Goal: Task Accomplishment & Management: Complete application form

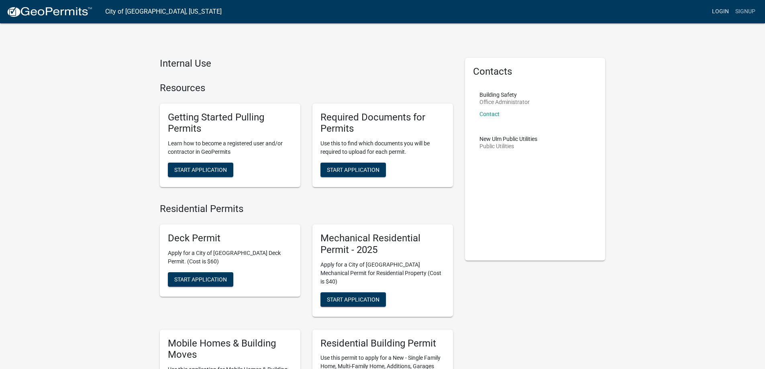
click at [717, 9] on link "Login" at bounding box center [720, 11] width 23 height 15
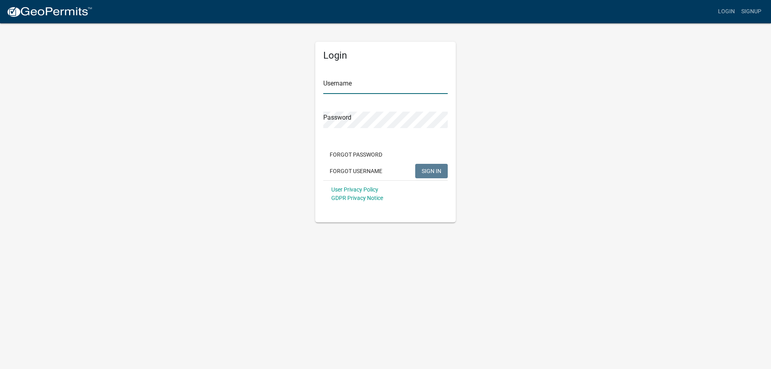
click at [350, 91] on input "Username" at bounding box center [385, 85] width 124 height 16
type input "culliganwatersm"
click at [426, 171] on span "SIGN IN" at bounding box center [432, 170] width 20 height 6
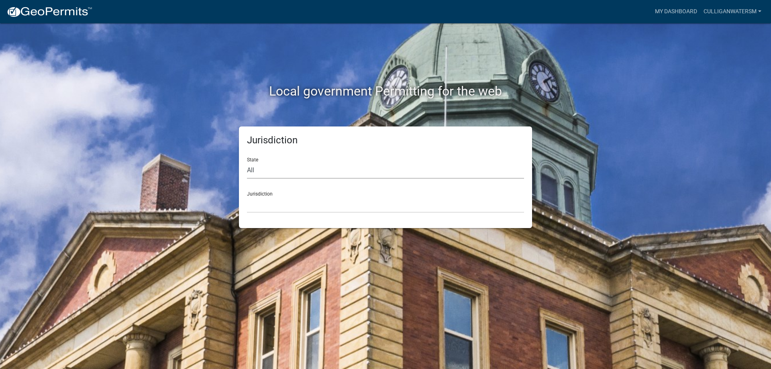
click at [277, 172] on select "All Colorado Georgia Indiana Iowa Kansas Minnesota Ohio South Carolina Wisconsin" at bounding box center [385, 170] width 277 height 16
select select "Minnesota"
click at [247, 162] on select "All Colorado Georgia Indiana Iowa Kansas Minnesota Ohio South Carolina Wisconsin" at bounding box center [385, 170] width 277 height 16
click at [301, 202] on select "Becker County, Minnesota Benton County, Minnesota Carlton County, Minnesota Cit…" at bounding box center [385, 204] width 277 height 16
click at [344, 208] on select "Becker County, Minnesota Benton County, Minnesota Carlton County, Minnesota Cit…" at bounding box center [385, 204] width 277 height 16
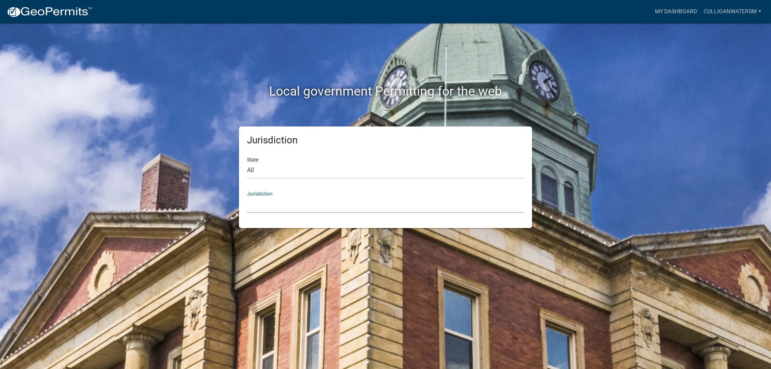
click at [330, 202] on select "Becker County, Minnesota Benton County, Minnesota Carlton County, Minnesota Cit…" at bounding box center [385, 204] width 277 height 16
drag, startPoint x: 228, startPoint y: 91, endPoint x: 242, endPoint y: 100, distance: 17.0
click at [228, 91] on h2 "Local government Permitting for the web" at bounding box center [386, 90] width 446 height 15
click at [307, 152] on div "State All Colorado Georgia Indiana Iowa Kansas Minnesota Ohio South Carolina Wi…" at bounding box center [385, 165] width 277 height 28
click at [283, 169] on select "All Colorado Georgia Indiana Iowa Kansas Minnesota Ohio South Carolina Wisconsin" at bounding box center [385, 170] width 277 height 16
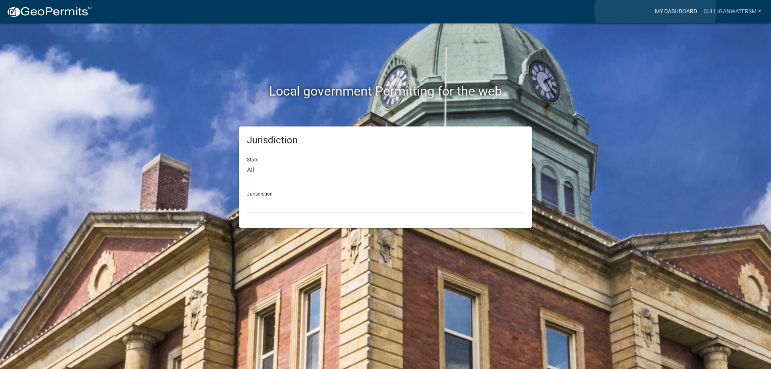
click at [655, 9] on link "My Dashboard" at bounding box center [676, 11] width 49 height 15
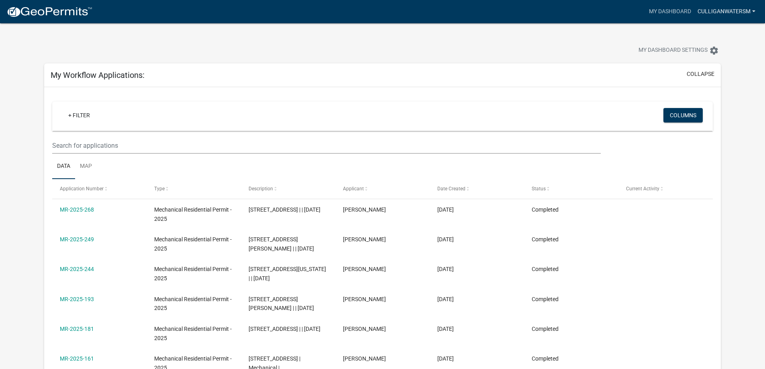
click at [718, 11] on link "Culliganwatersm" at bounding box center [726, 11] width 64 height 15
click at [714, 30] on link "Account" at bounding box center [726, 32] width 64 height 19
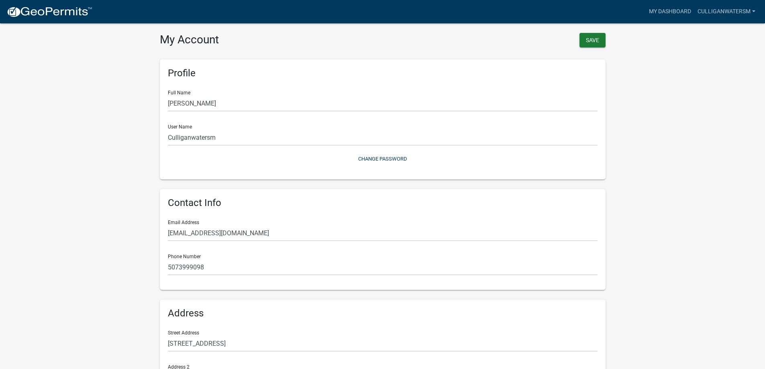
click at [61, 12] on img at bounding box center [49, 12] width 86 height 12
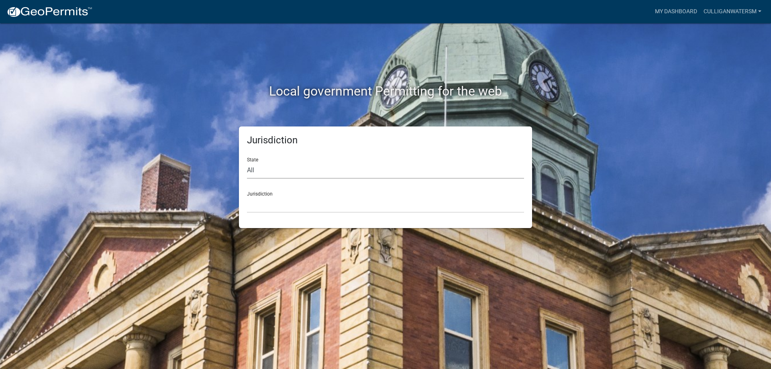
click at [268, 171] on select "All Colorado Georgia Indiana Iowa Kansas Minnesota Ohio South Carolina Wisconsin" at bounding box center [385, 170] width 277 height 16
select select "Minnesota"
click at [247, 162] on select "All Colorado Georgia Indiana Iowa Kansas Minnesota Ohio South Carolina Wisconsin" at bounding box center [385, 170] width 277 height 16
drag, startPoint x: 289, startPoint y: 206, endPoint x: 284, endPoint y: 206, distance: 4.8
click at [289, 206] on select "Becker County, Minnesota Benton County, Minnesota Carlton County, Minnesota Cit…" at bounding box center [385, 204] width 277 height 16
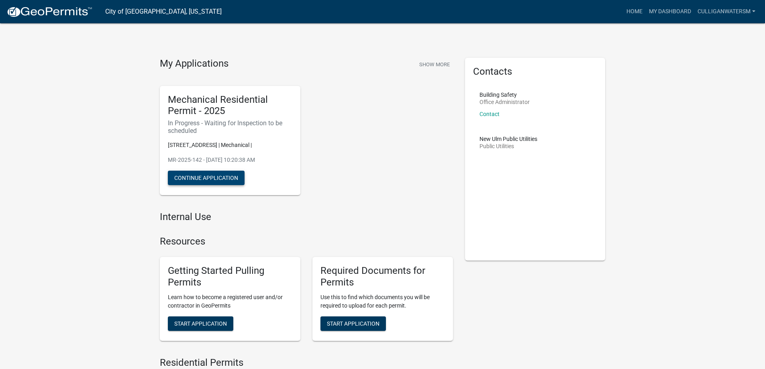
click at [199, 182] on button "Continue Application" at bounding box center [206, 178] width 77 height 14
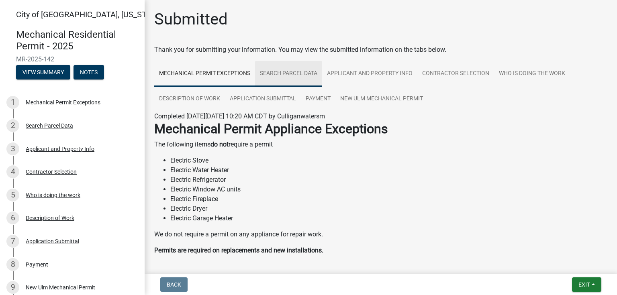
click at [292, 75] on link "Search Parcel Data" at bounding box center [288, 74] width 67 height 26
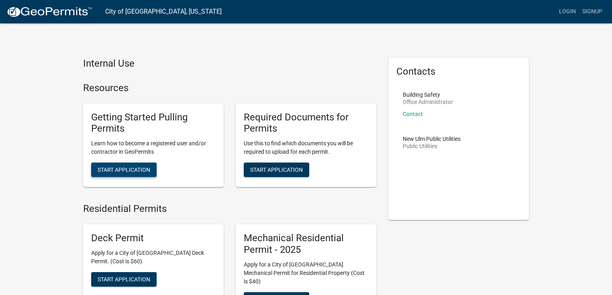
click at [121, 169] on span "Start Application" at bounding box center [124, 170] width 53 height 6
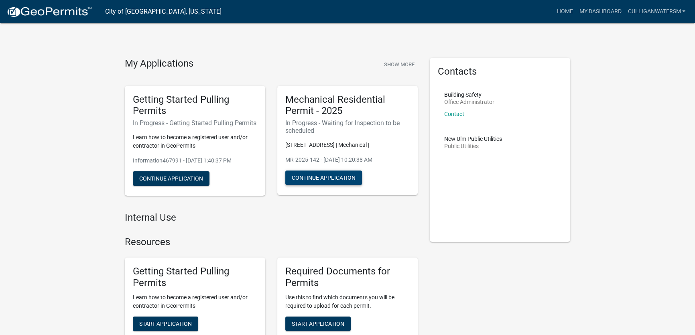
click at [305, 179] on button "Continue Application" at bounding box center [323, 178] width 77 height 14
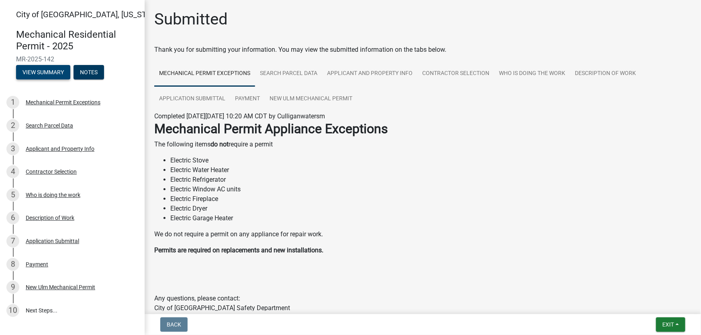
click at [55, 75] on button "View Summary" at bounding box center [43, 72] width 54 height 14
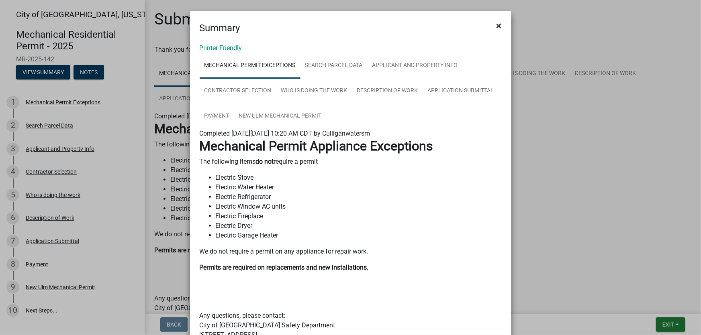
click at [497, 27] on span "×" at bounding box center [498, 25] width 5 height 11
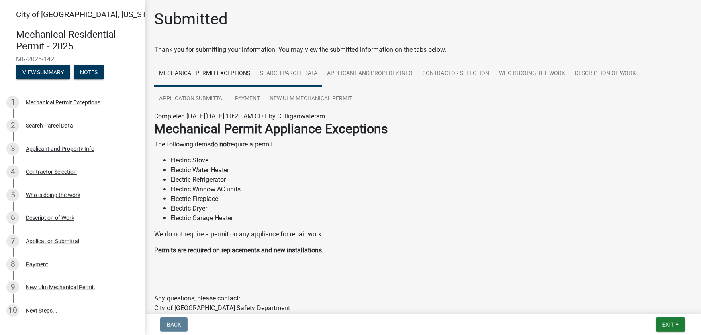
click at [277, 75] on link "Search Parcel Data" at bounding box center [288, 74] width 67 height 26
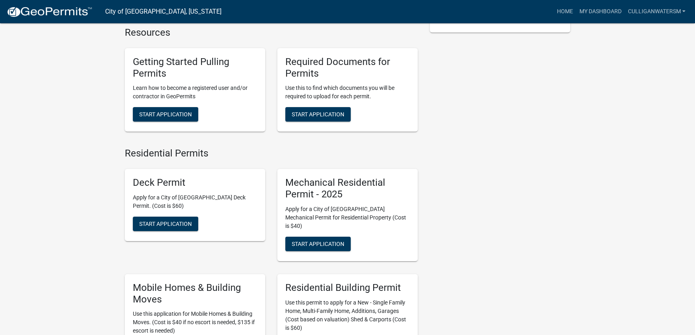
scroll to position [219, 0]
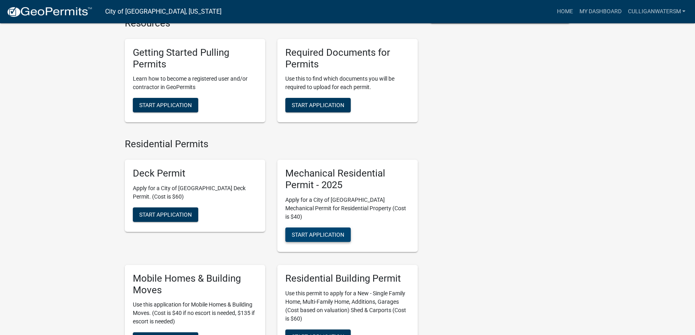
click at [318, 232] on span "Start Application" at bounding box center [318, 234] width 53 height 6
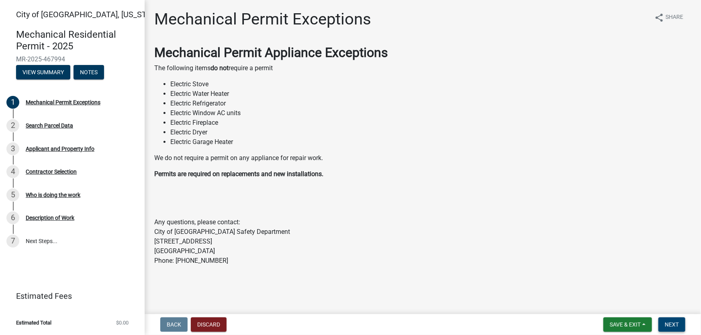
click at [670, 326] on span "Next" at bounding box center [671, 325] width 14 height 6
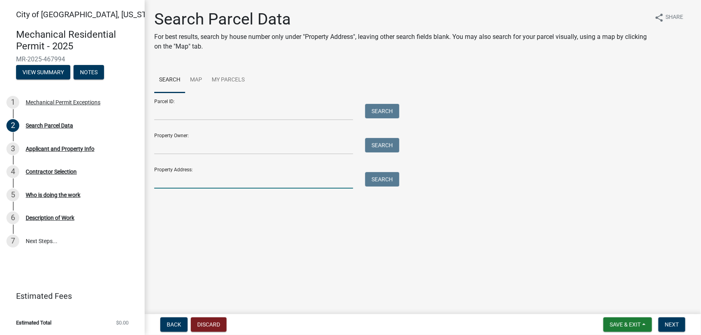
click at [176, 179] on input "Property Address:" at bounding box center [253, 180] width 199 height 16
drag, startPoint x: 207, startPoint y: 183, endPoint x: 173, endPoint y: 178, distance: 33.7
click at [173, 178] on input "[GEOGRAPHIC_DATA]" at bounding box center [253, 180] width 199 height 16
click at [381, 179] on button "Search" at bounding box center [382, 179] width 34 height 14
click at [268, 177] on input "[STREET_ADDRESS]" at bounding box center [253, 180] width 199 height 16
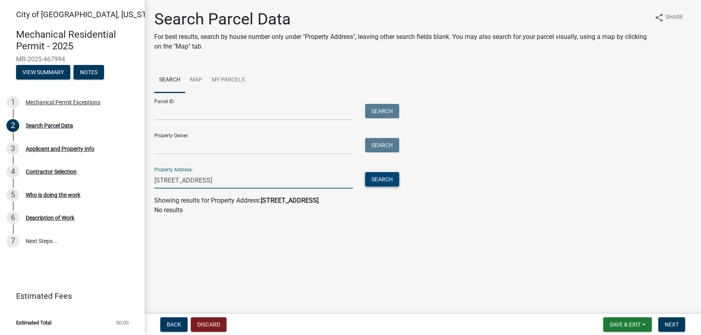
click at [380, 179] on button "Search" at bounding box center [382, 179] width 34 height 14
click at [206, 170] on div "Property Address: [STREET_ADDRESS] Search" at bounding box center [274, 175] width 241 height 28
click at [202, 181] on input "[STREET_ADDRESS]" at bounding box center [253, 180] width 199 height 16
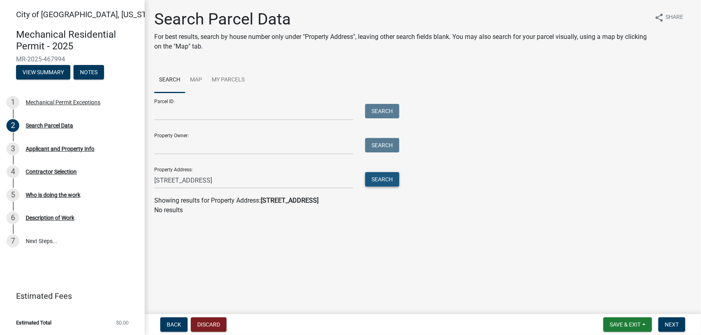
click at [383, 181] on button "Search" at bounding box center [382, 179] width 34 height 14
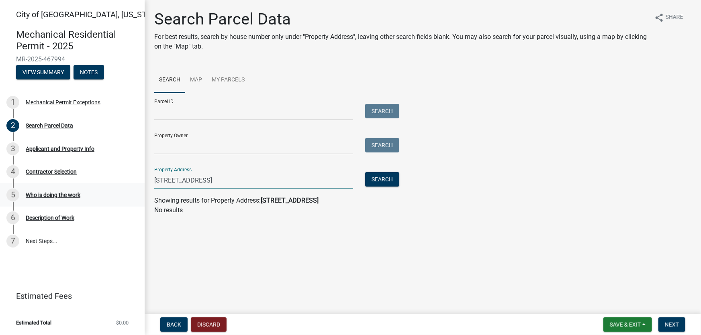
drag, startPoint x: 167, startPoint y: 180, endPoint x: 97, endPoint y: 183, distance: 69.9
click at [105, 181] on div "City of [GEOGRAPHIC_DATA], [US_STATE] Mechanical Residential Permit - 2025 MR-2…" at bounding box center [350, 167] width 701 height 335
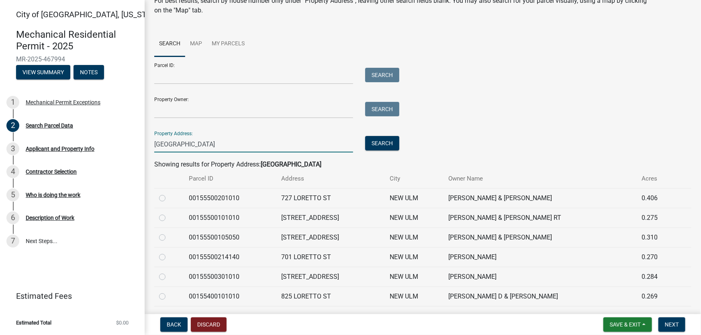
scroll to position [73, 0]
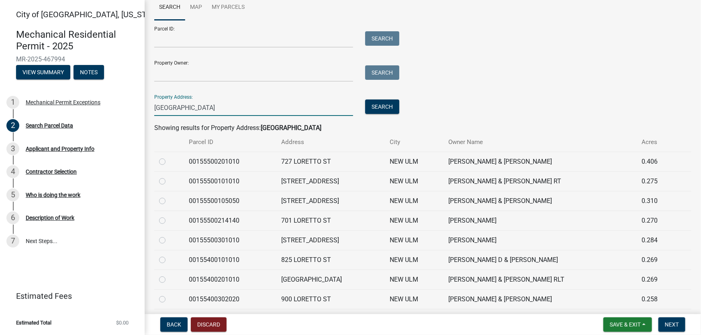
click at [155, 108] on input "[GEOGRAPHIC_DATA]" at bounding box center [253, 108] width 199 height 16
click at [389, 112] on button "Search" at bounding box center [382, 107] width 34 height 14
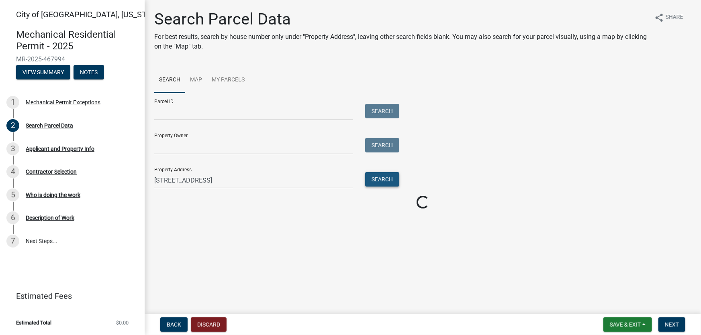
scroll to position [0, 0]
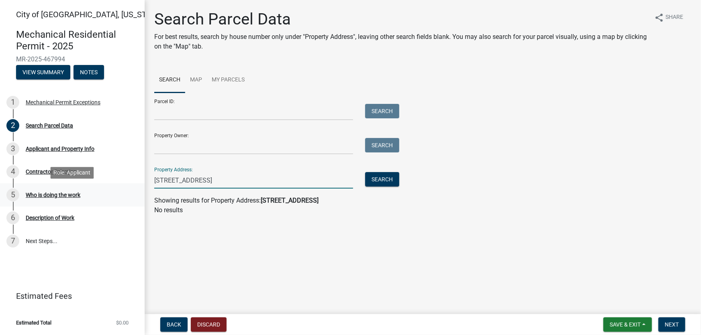
drag, startPoint x: 168, startPoint y: 183, endPoint x: 91, endPoint y: 195, distance: 77.7
click at [115, 195] on div "City of [GEOGRAPHIC_DATA], [US_STATE] Mechanical Residential Permit - 2025 MR-2…" at bounding box center [350, 167] width 701 height 335
type input "[GEOGRAPHIC_DATA]"
click at [383, 177] on button "Search" at bounding box center [382, 179] width 34 height 14
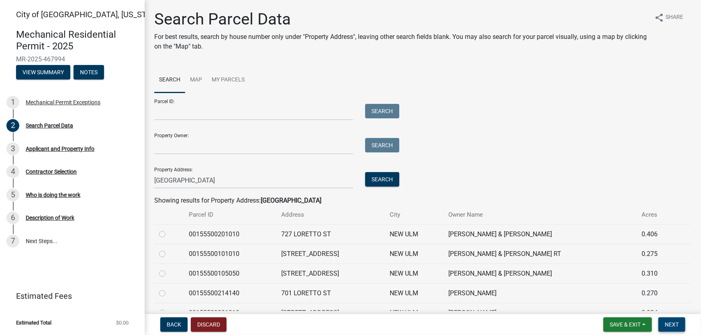
click at [670, 330] on button "Next" at bounding box center [671, 325] width 27 height 14
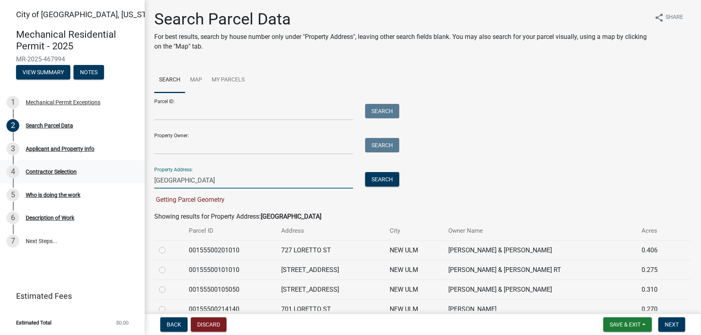
drag, startPoint x: 153, startPoint y: 179, endPoint x: 106, endPoint y: 172, distance: 47.9
click at [95, 179] on div "City of [GEOGRAPHIC_DATA], [US_STATE] Mechanical Residential Permit - 2025 MR-2…" at bounding box center [350, 167] width 701 height 335
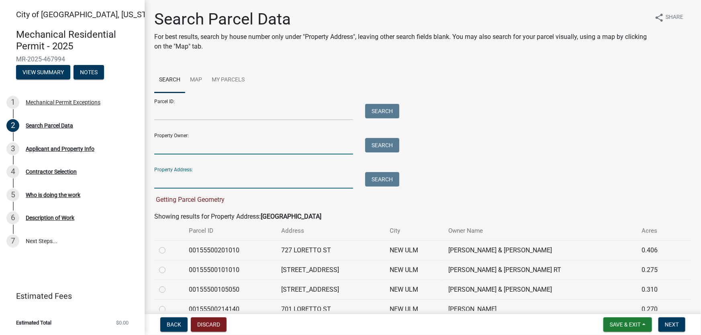
click at [183, 147] on input "Property Owner:" at bounding box center [253, 146] width 199 height 16
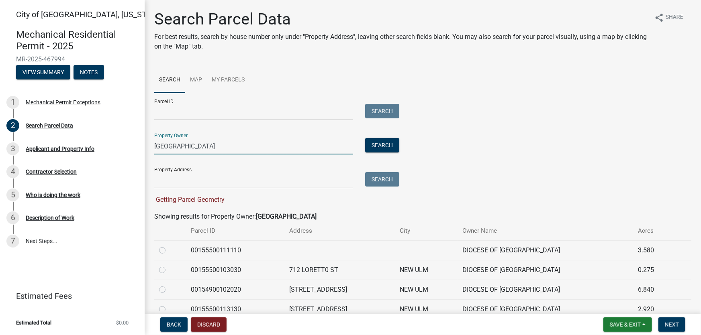
type input "[GEOGRAPHIC_DATA]"
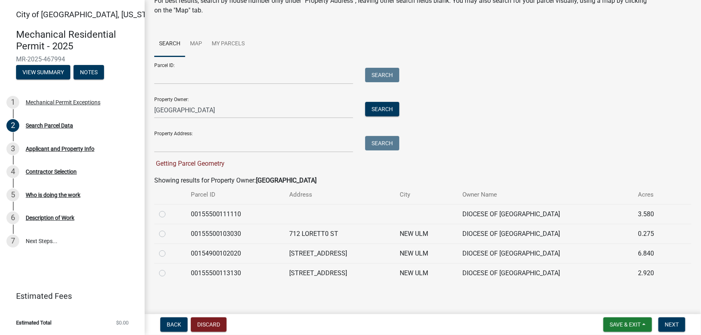
click at [169, 229] on label at bounding box center [169, 229] width 0 height 0
click at [169, 234] on input "radio" at bounding box center [171, 231] width 5 height 5
radio input "true"
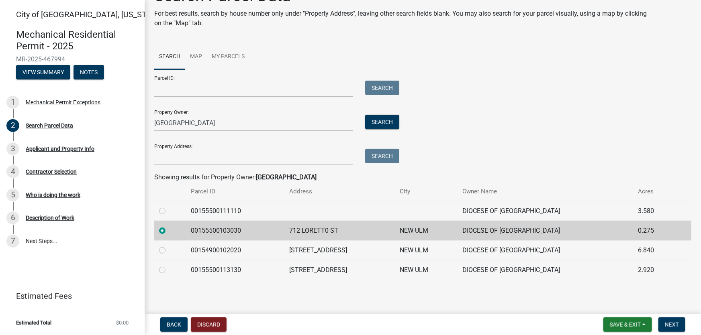
scroll to position [22, 0]
click at [668, 325] on span "Next" at bounding box center [671, 325] width 14 height 6
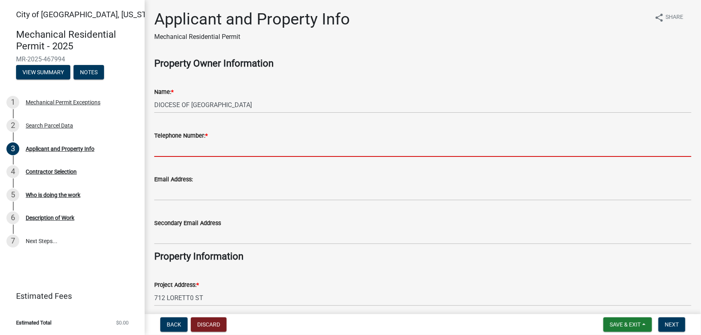
click at [185, 149] on input "Telephone Number: *" at bounding box center [422, 149] width 537 height 16
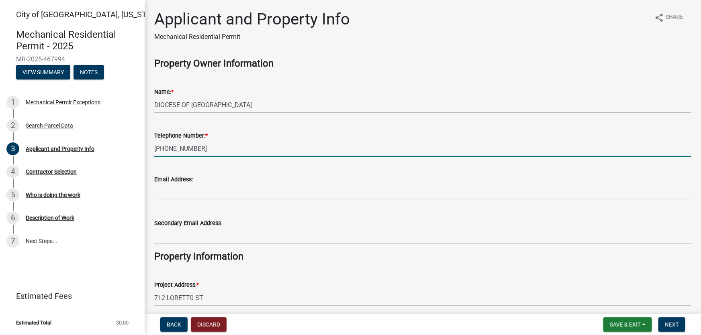
type input "[PHONE_NUMBER]"
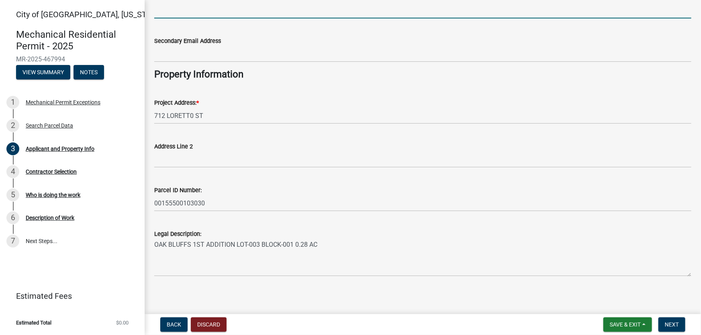
scroll to position [185, 0]
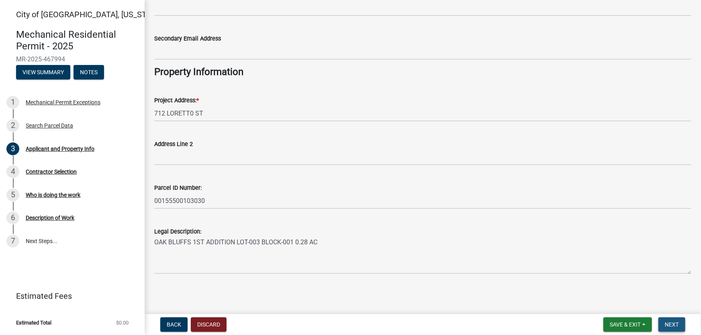
click at [666, 322] on span "Next" at bounding box center [671, 325] width 14 height 6
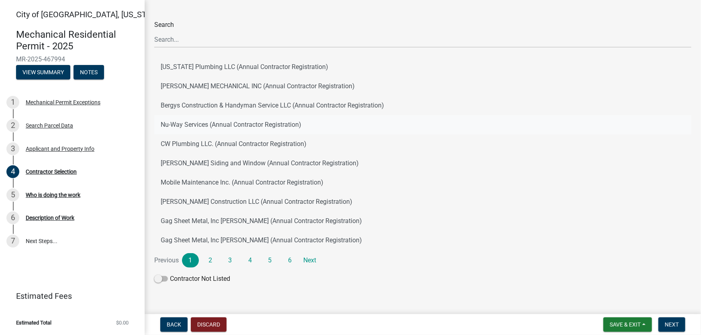
scroll to position [49, 0]
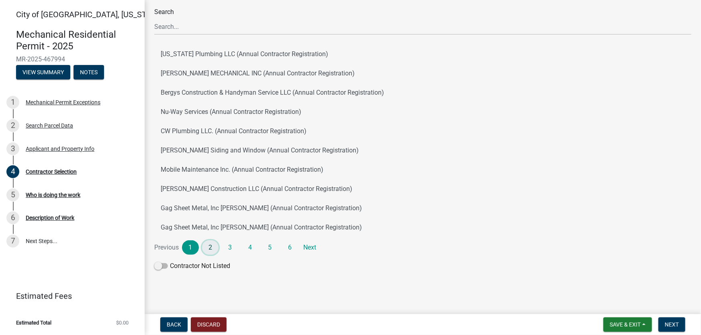
click at [211, 245] on link "2" at bounding box center [210, 247] width 17 height 14
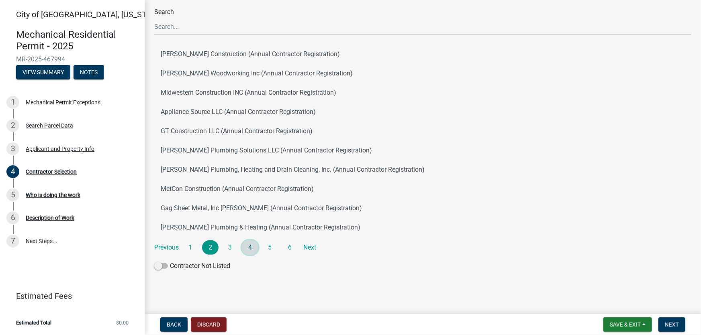
click at [248, 247] on link "4" at bounding box center [250, 247] width 17 height 14
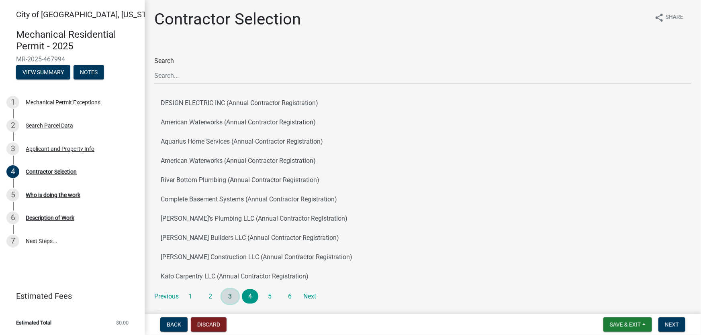
click at [232, 294] on link "3" at bounding box center [230, 296] width 17 height 14
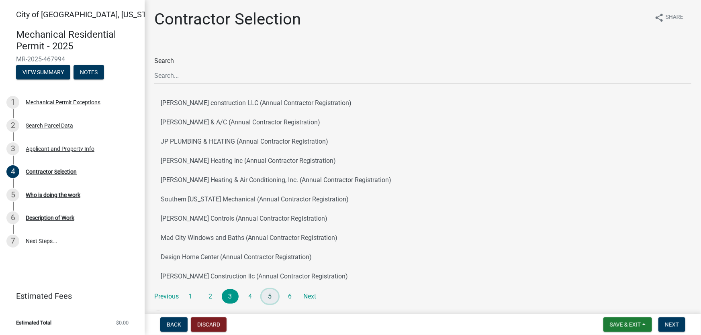
click at [270, 296] on link "5" at bounding box center [269, 296] width 17 height 14
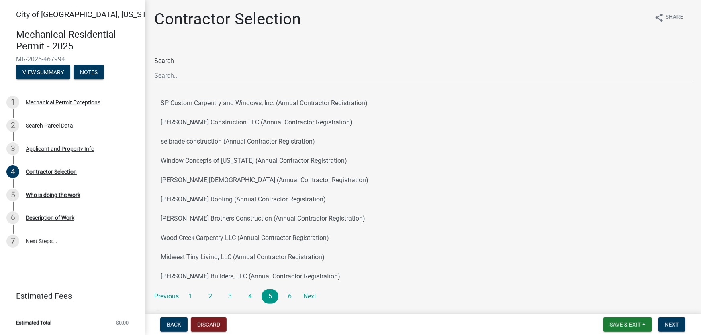
click at [383, 335] on html "Internet Explorer does NOT work with GeoPermits. Get a new browser for more sec…" at bounding box center [350, 167] width 701 height 335
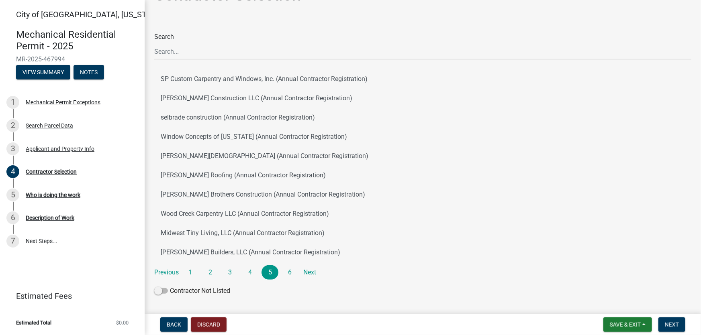
scroll to position [49, 0]
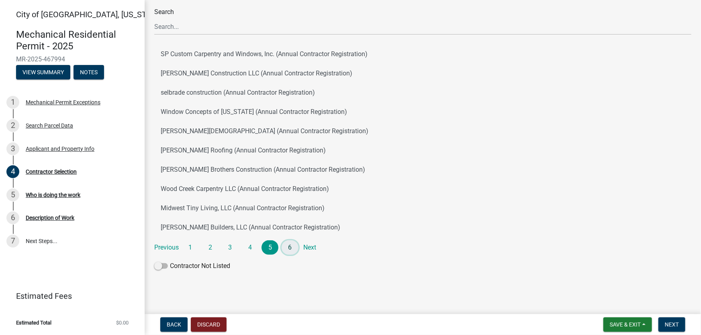
click at [287, 247] on link "6" at bounding box center [289, 247] width 17 height 14
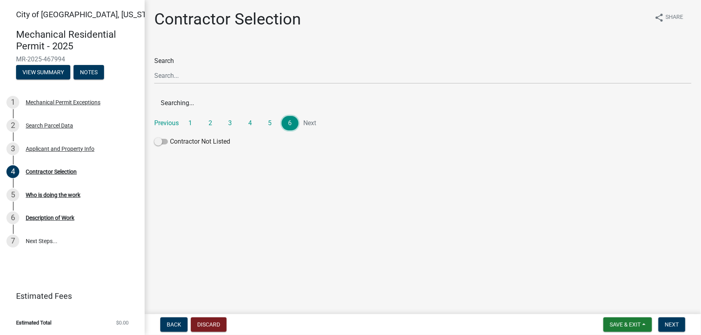
scroll to position [0, 0]
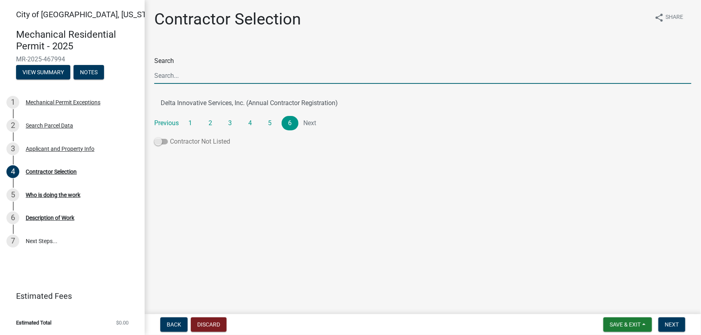
click at [157, 143] on span at bounding box center [161, 142] width 14 height 6
click at [170, 137] on input "Contractor Not Listed" at bounding box center [170, 137] width 0 height 0
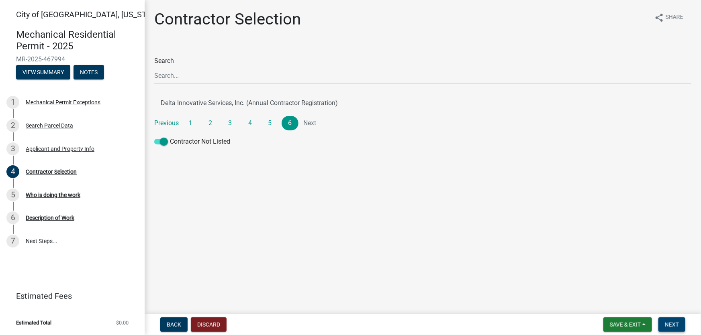
click at [680, 328] on button "Next" at bounding box center [671, 325] width 27 height 14
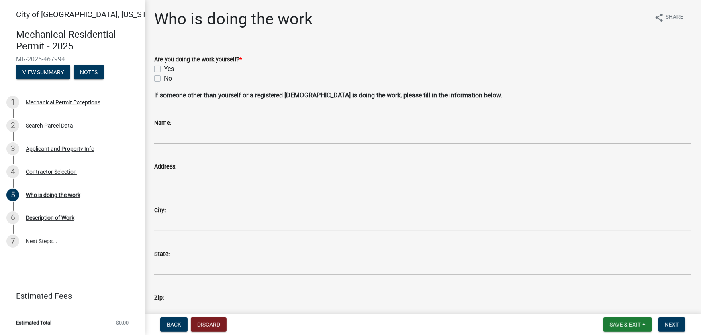
click at [164, 68] on label "Yes" at bounding box center [169, 69] width 10 height 10
click at [164, 68] on input "Yes" at bounding box center [166, 66] width 5 height 5
checkbox input "true"
checkbox input "false"
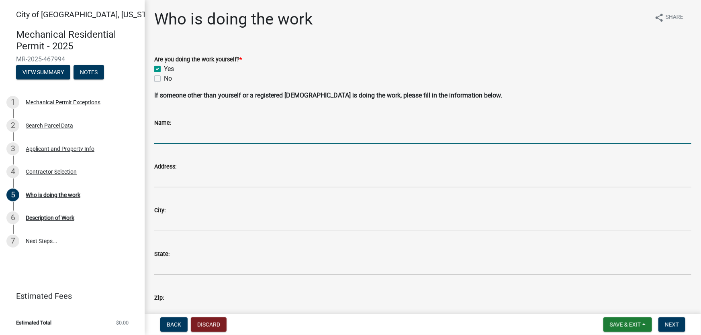
click at [205, 141] on input "Name:" at bounding box center [422, 136] width 537 height 16
type input "b"
type input "n"
drag, startPoint x: 228, startPoint y: 136, endPoint x: 0, endPoint y: 114, distance: 228.8
click at [24, 116] on div "City of [GEOGRAPHIC_DATA], [US_STATE] Mechanical Residential Permit - 2025 MR-2…" at bounding box center [350, 167] width 701 height 335
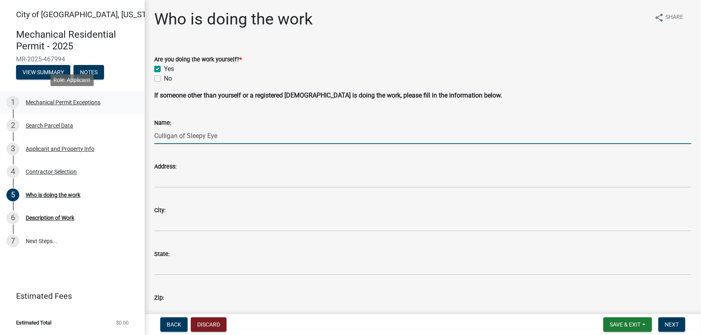
type input "Culligan of Sleepy Eye"
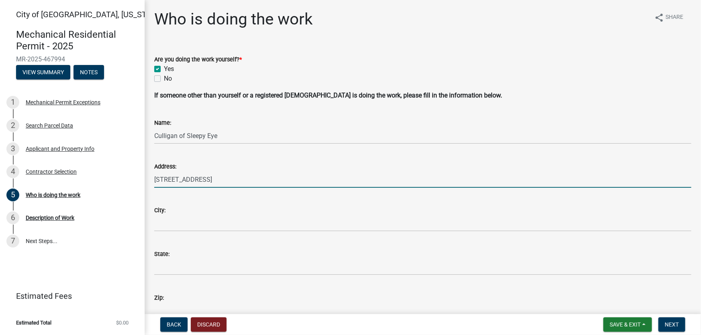
type input "[STREET_ADDRESS]"
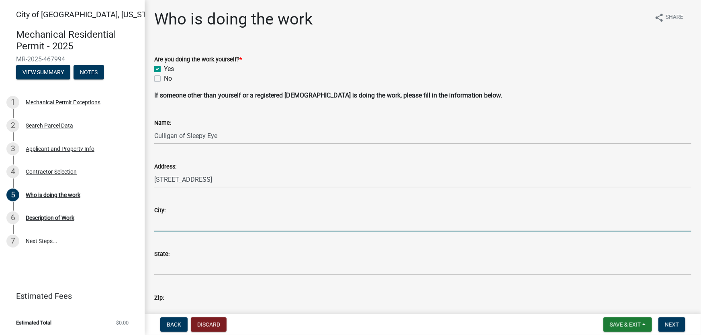
type input "N"
type input "Sleepy Eye"
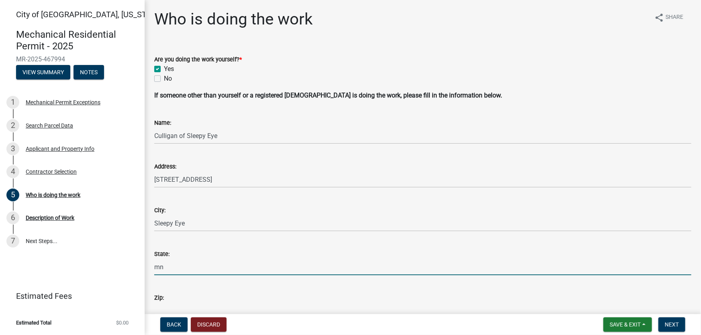
type input "m"
type input "MN"
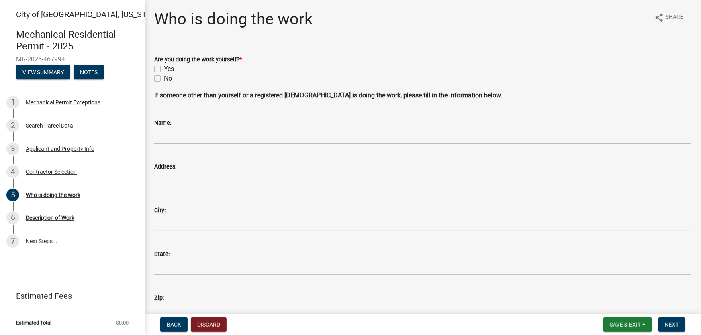
click at [164, 68] on label "Yes" at bounding box center [169, 69] width 10 height 10
click at [164, 68] on input "Yes" at bounding box center [166, 66] width 5 height 5
checkbox input "true"
checkbox input "false"
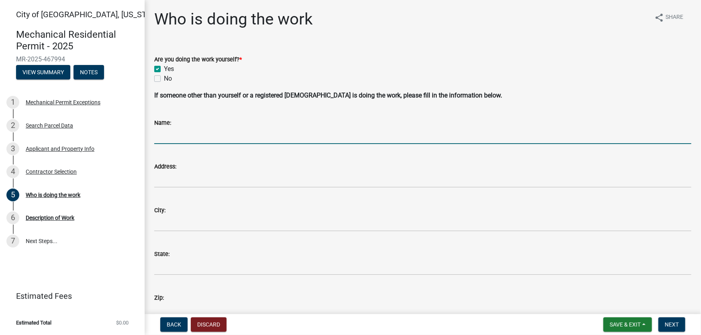
click at [179, 141] on input "Name:" at bounding box center [422, 136] width 537 height 16
type input "Culligan Water of Sleepy Eye"
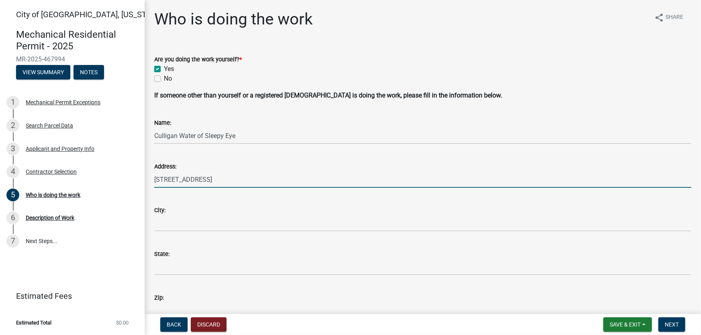
type input "[STREET_ADDRESS]"
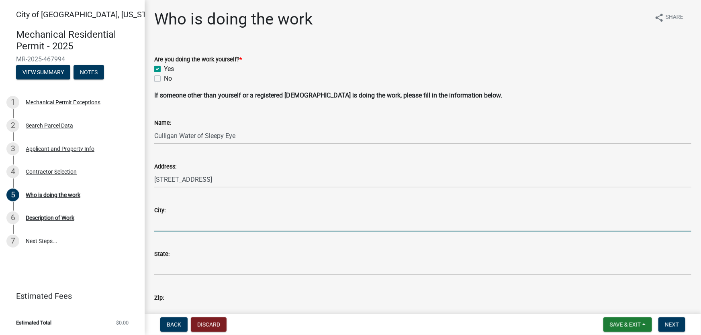
click at [184, 228] on input "City:" at bounding box center [422, 223] width 537 height 16
type input "Sleepy Eye"
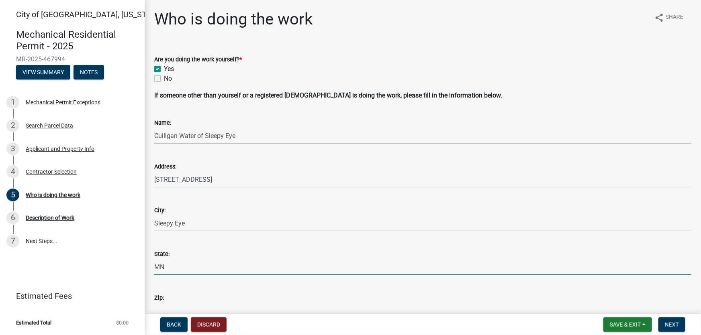
type input "MN"
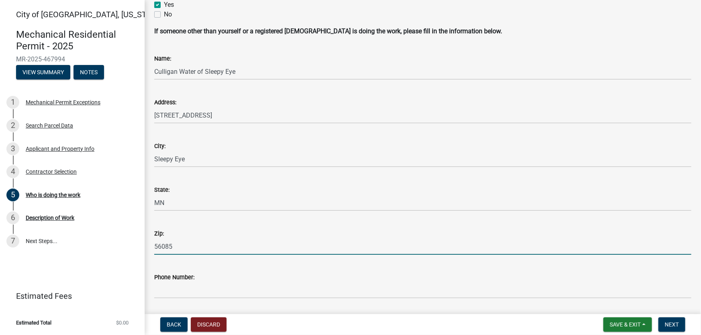
scroll to position [132, 0]
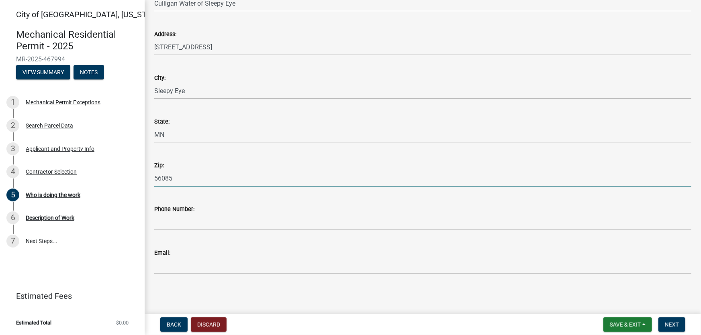
type input "56085"
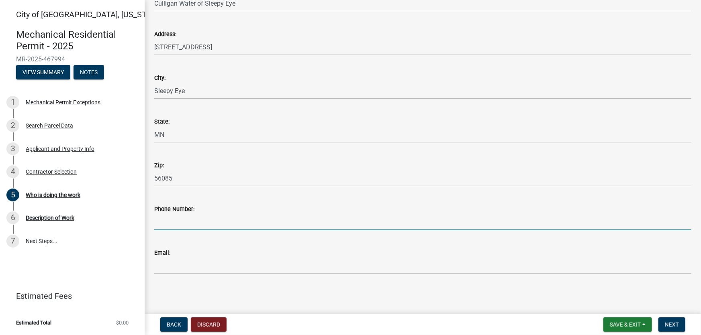
click at [185, 224] on input "Phone Number:" at bounding box center [422, 222] width 537 height 16
type input "507-794-5561"
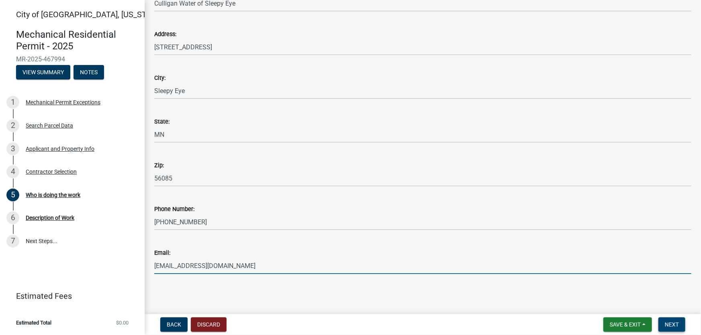
type input "[EMAIL_ADDRESS][DOMAIN_NAME]"
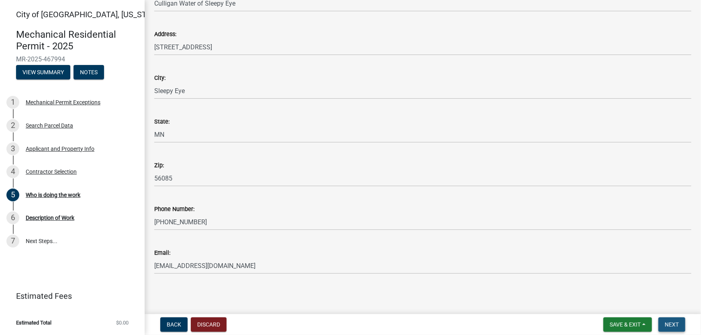
click at [664, 321] on button "Next" at bounding box center [671, 325] width 27 height 14
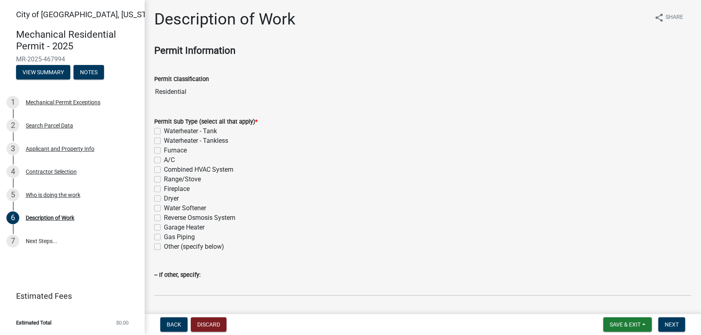
click at [164, 218] on label "Reverse Osmosis System" at bounding box center [199, 218] width 71 height 10
click at [164, 218] on input "Reverse Osmosis System" at bounding box center [166, 215] width 5 height 5
checkbox input "true"
checkbox input "false"
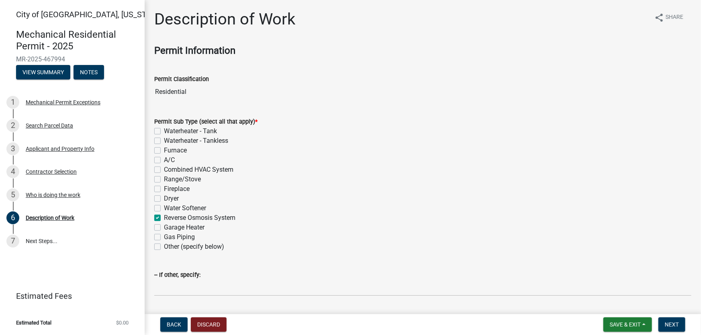
checkbox input "false"
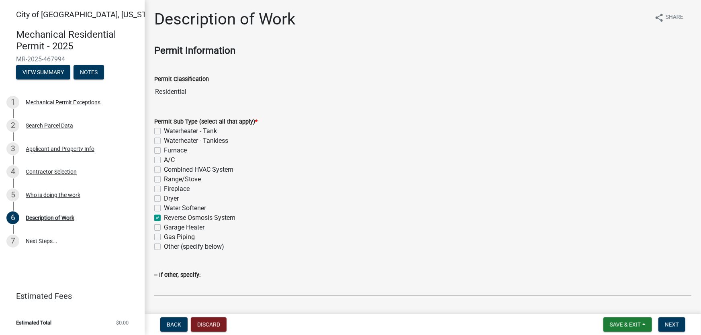
checkbox input "false"
checkbox input "true"
checkbox input "false"
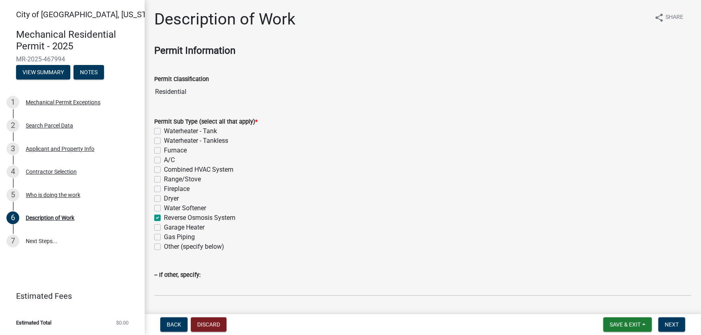
checkbox input "false"
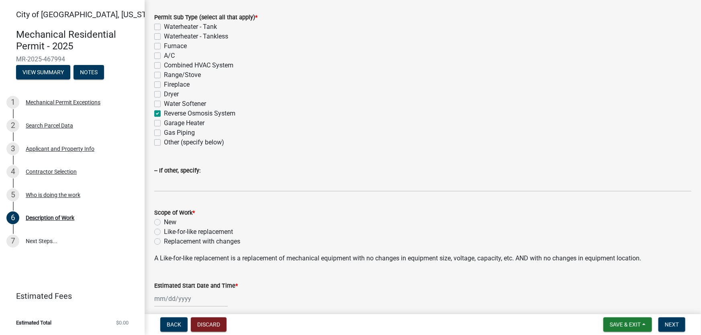
scroll to position [109, 0]
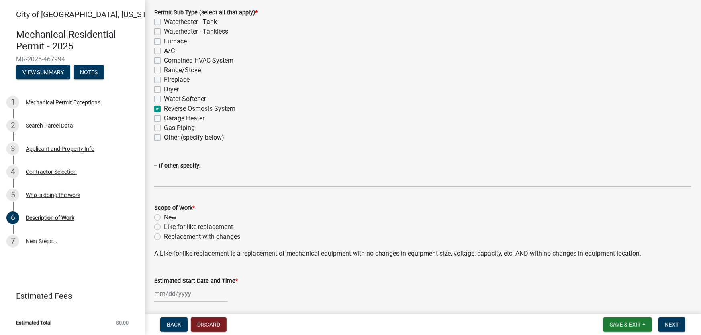
click at [164, 227] on label "Like-for-like replacement" at bounding box center [198, 227] width 69 height 10
click at [164, 227] on input "Like-for-like replacement" at bounding box center [166, 224] width 5 height 5
radio input "true"
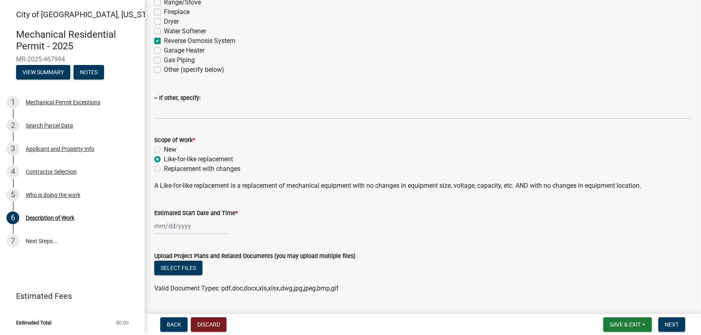
scroll to position [182, 0]
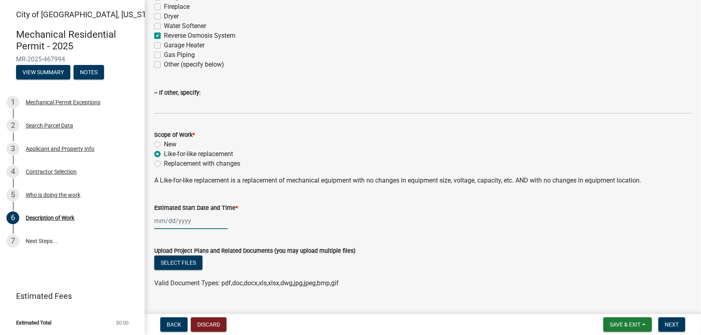
click at [158, 222] on div at bounding box center [190, 221] width 73 height 16
select select "8"
select select "2025"
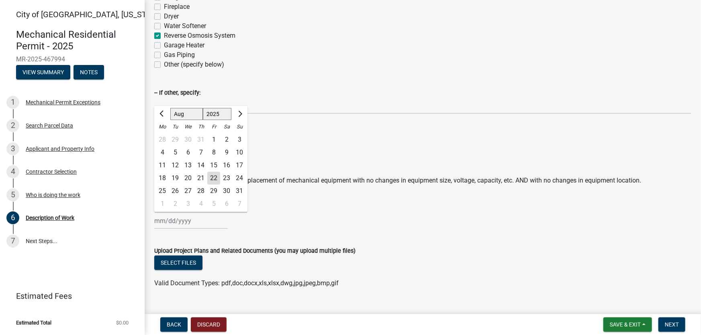
click at [176, 191] on div "26" at bounding box center [175, 191] width 13 height 13
type input "08/26/2025"
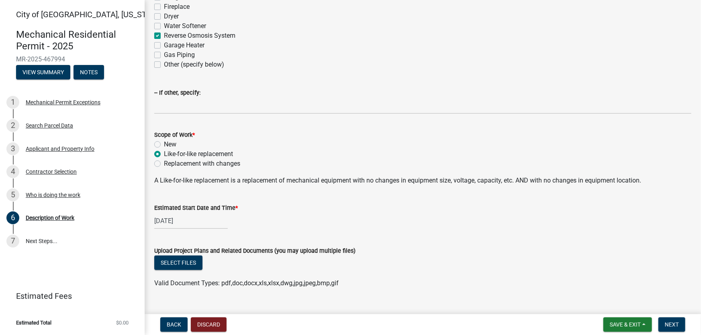
scroll to position [197, 0]
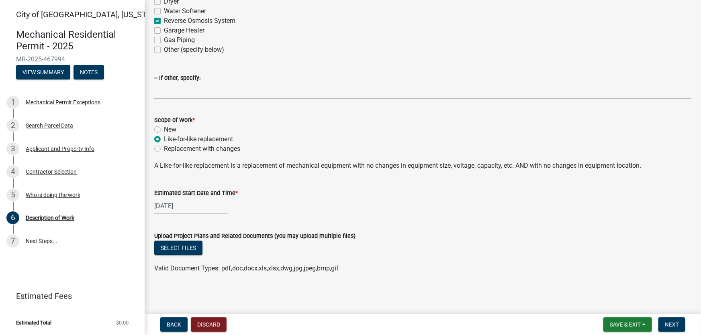
click at [192, 202] on div "08/26/2025" at bounding box center [190, 206] width 73 height 16
select select "8"
select select "2025"
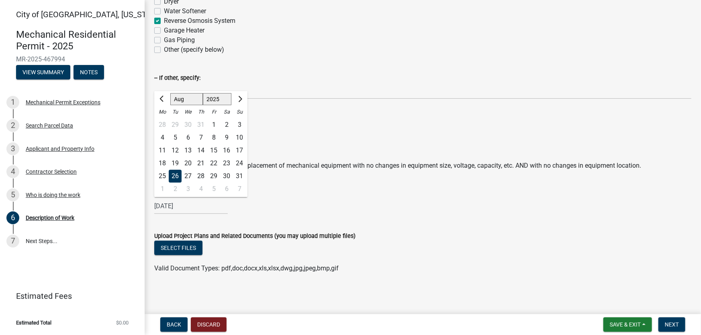
click at [187, 174] on div "27" at bounding box center [187, 176] width 13 height 13
type input "08/27/2025"
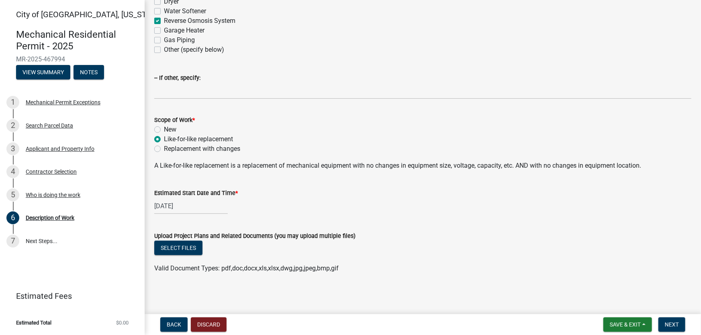
click at [186, 204] on div "08/27/2025" at bounding box center [190, 206] width 73 height 16
select select "8"
select select "2025"
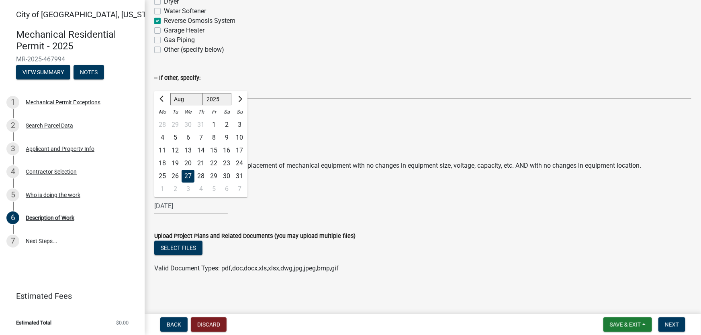
click at [173, 180] on div "26" at bounding box center [175, 176] width 13 height 13
type input "08/26/2025"
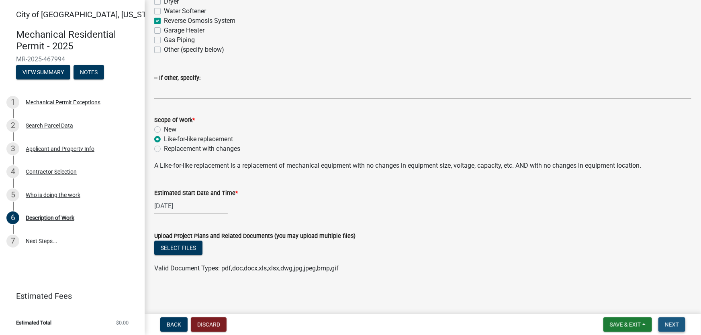
click at [668, 329] on button "Next" at bounding box center [671, 325] width 27 height 14
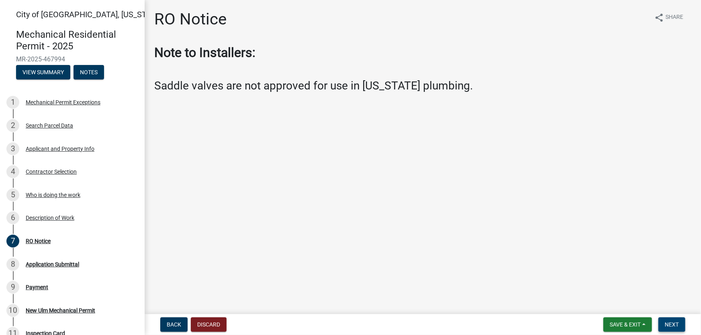
click at [672, 322] on span "Next" at bounding box center [671, 325] width 14 height 6
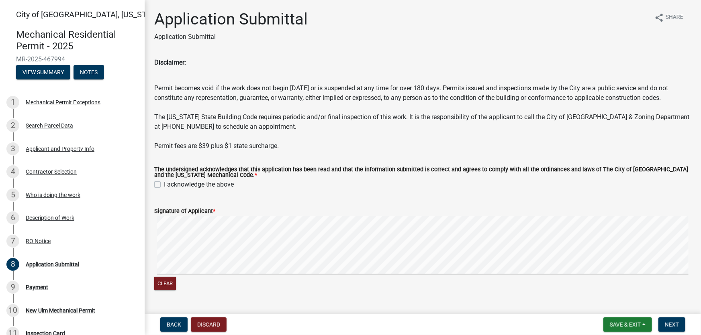
click at [164, 189] on label "I acknowledge the above" at bounding box center [199, 185] width 70 height 10
click at [164, 185] on input "I acknowledge the above" at bounding box center [166, 182] width 5 height 5
checkbox input "true"
click at [672, 326] on span "Next" at bounding box center [671, 325] width 14 height 6
click at [163, 290] on button "Clear" at bounding box center [165, 283] width 22 height 13
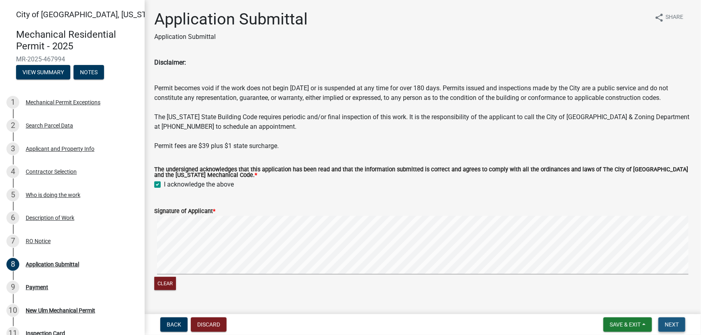
click at [669, 324] on span "Next" at bounding box center [671, 325] width 14 height 6
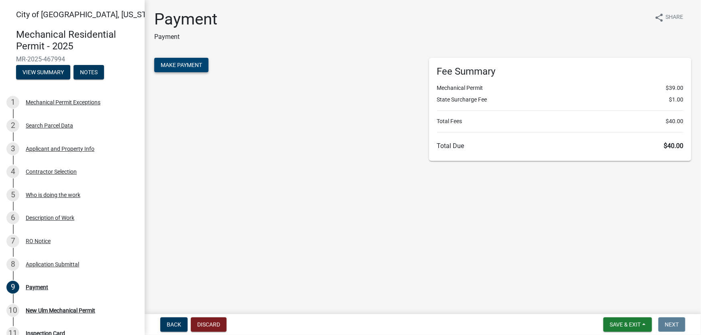
click at [175, 67] on span "Make Payment" at bounding box center [181, 65] width 41 height 6
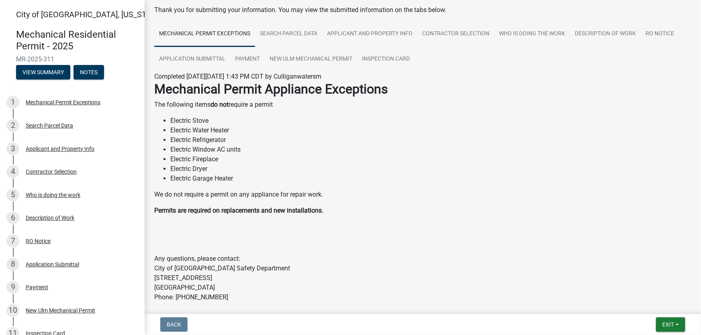
scroll to position [78, 0]
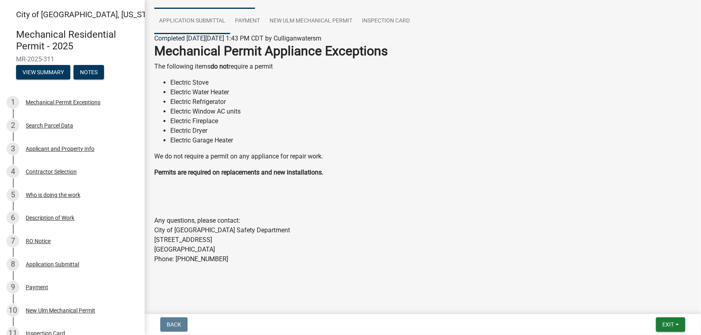
click at [186, 17] on link "Application Submittal" at bounding box center [192, 21] width 76 height 26
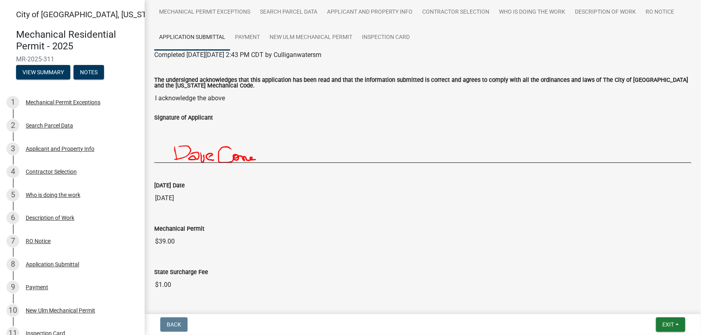
scroll to position [0, 0]
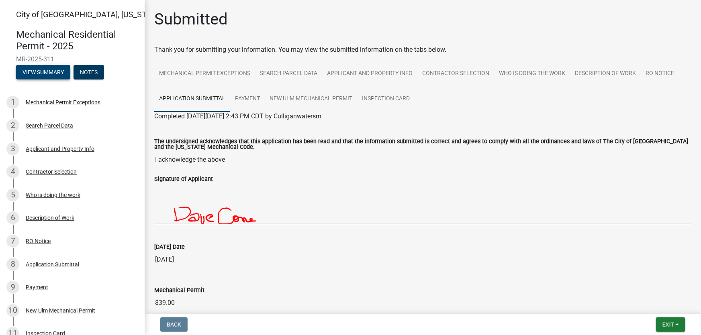
click at [44, 73] on button "View Summary" at bounding box center [43, 72] width 54 height 14
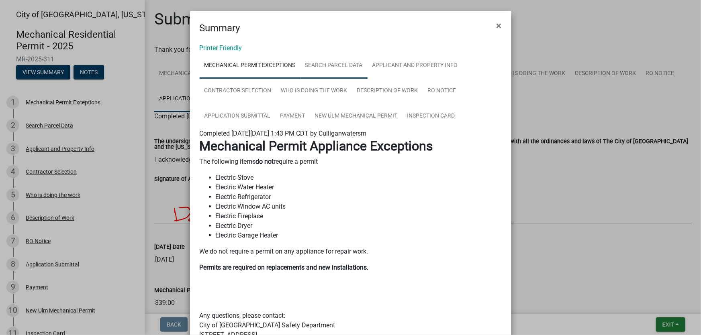
click at [312, 61] on link "Search Parcel Data" at bounding box center [333, 66] width 67 height 26
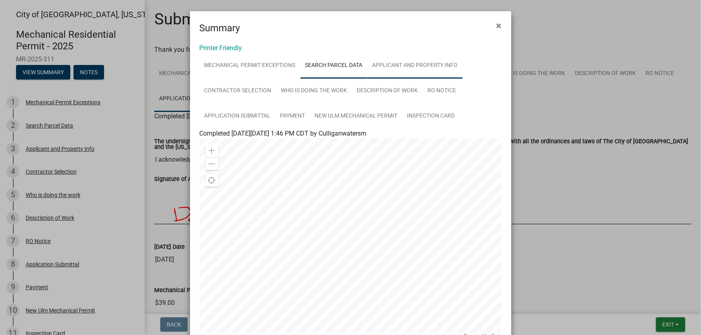
click at [393, 68] on link "Applicant and Property Info" at bounding box center [414, 66] width 95 height 26
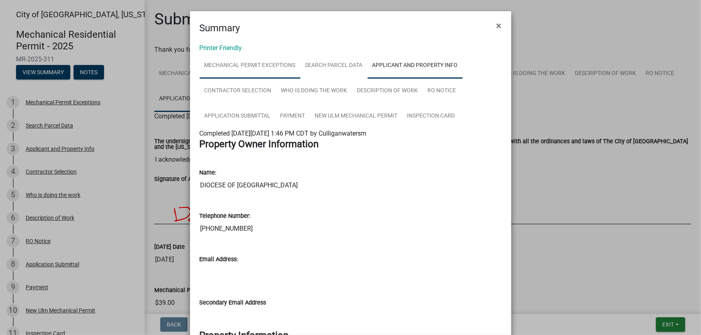
click at [245, 64] on link "Mechanical Permit Exceptions" at bounding box center [250, 66] width 101 height 26
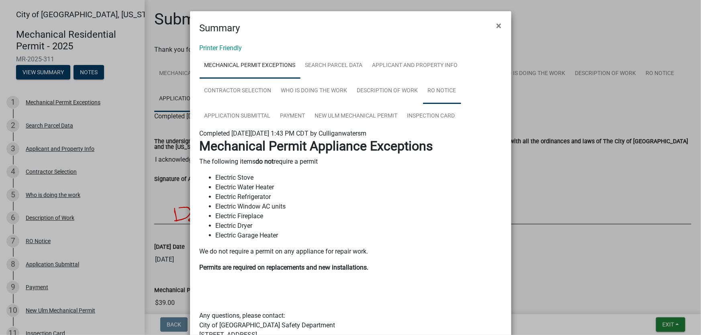
click at [425, 89] on link "RO Notice" at bounding box center [442, 91] width 38 height 26
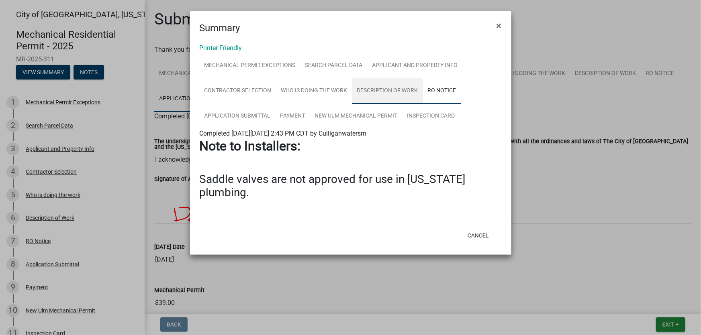
click at [396, 89] on link "Description of Work" at bounding box center [387, 91] width 71 height 26
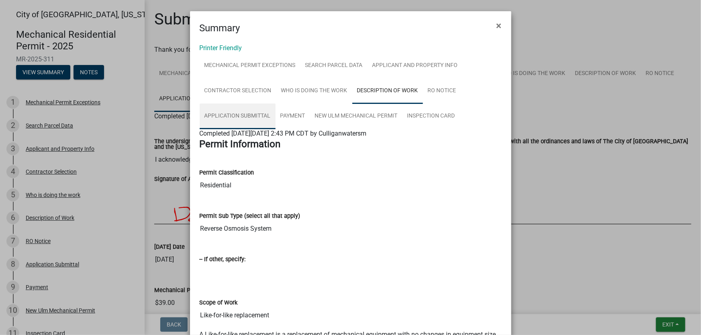
click at [239, 117] on link "Application Submittal" at bounding box center [238, 117] width 76 height 26
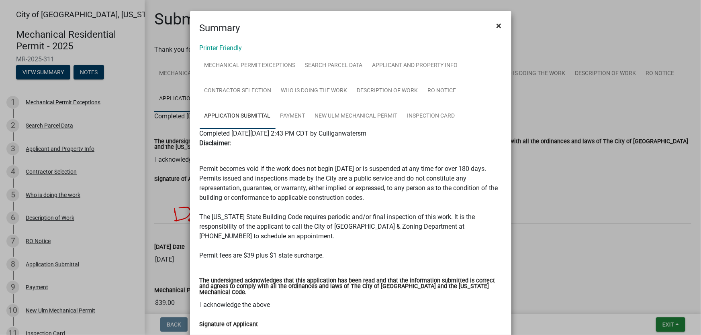
click at [498, 26] on span "×" at bounding box center [498, 25] width 5 height 11
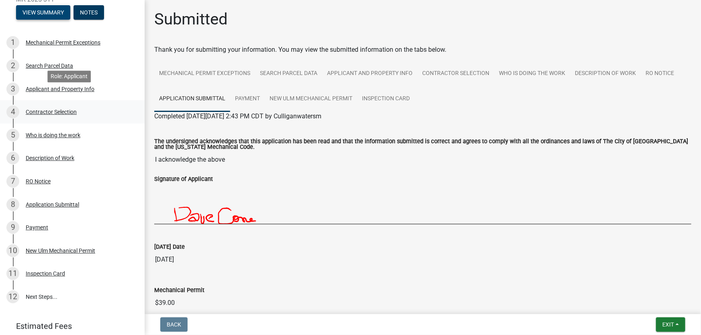
scroll to position [73, 0]
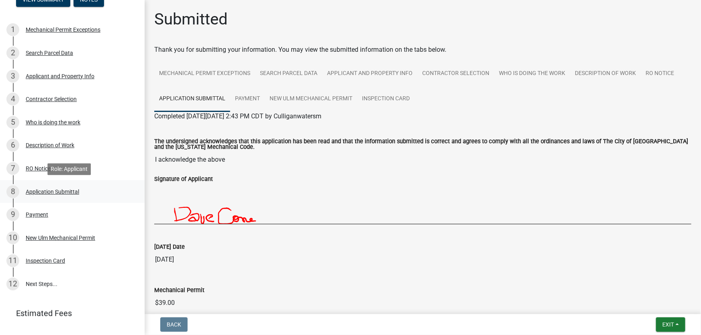
click at [69, 194] on div "Application Submittal" at bounding box center [52, 192] width 53 height 6
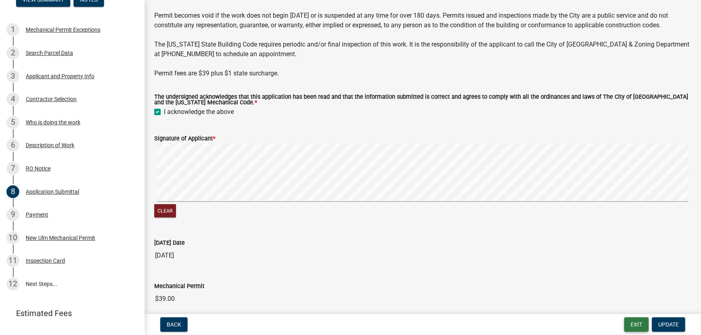
click at [639, 326] on button "Exit" at bounding box center [636, 325] width 24 height 14
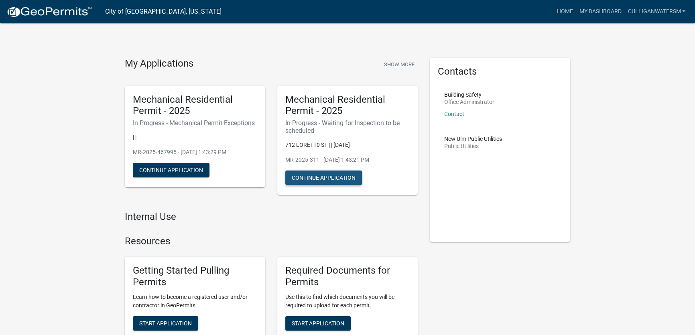
click at [332, 177] on button "Continue Application" at bounding box center [323, 178] width 77 height 14
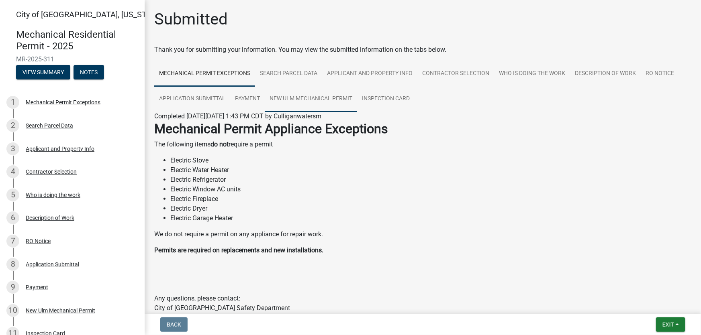
click at [295, 100] on link "New Ulm Mechanical Permit" at bounding box center [311, 99] width 92 height 26
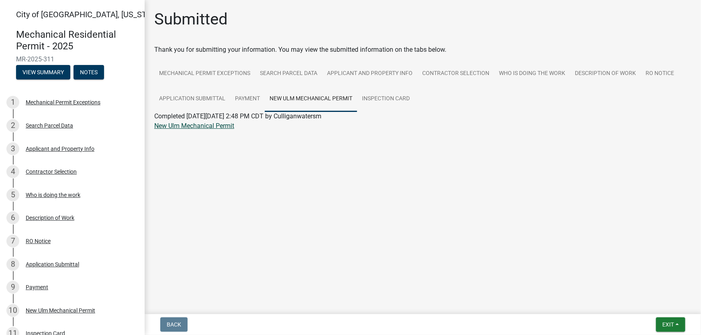
click at [187, 125] on link "New Ulm Mechanical Permit" at bounding box center [194, 126] width 80 height 8
click at [668, 329] on button "Exit" at bounding box center [670, 325] width 29 height 14
click at [641, 307] on button "Save & Exit" at bounding box center [653, 303] width 64 height 19
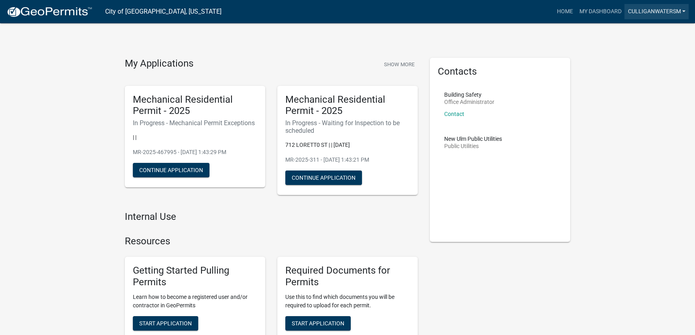
click at [666, 8] on link "Culliganwatersm" at bounding box center [657, 11] width 64 height 15
drag, startPoint x: 643, startPoint y: 57, endPoint x: 640, endPoint y: 55, distance: 4.3
click at [643, 57] on link "Logout" at bounding box center [657, 58] width 64 height 19
